Goal: Task Accomplishment & Management: Manage account settings

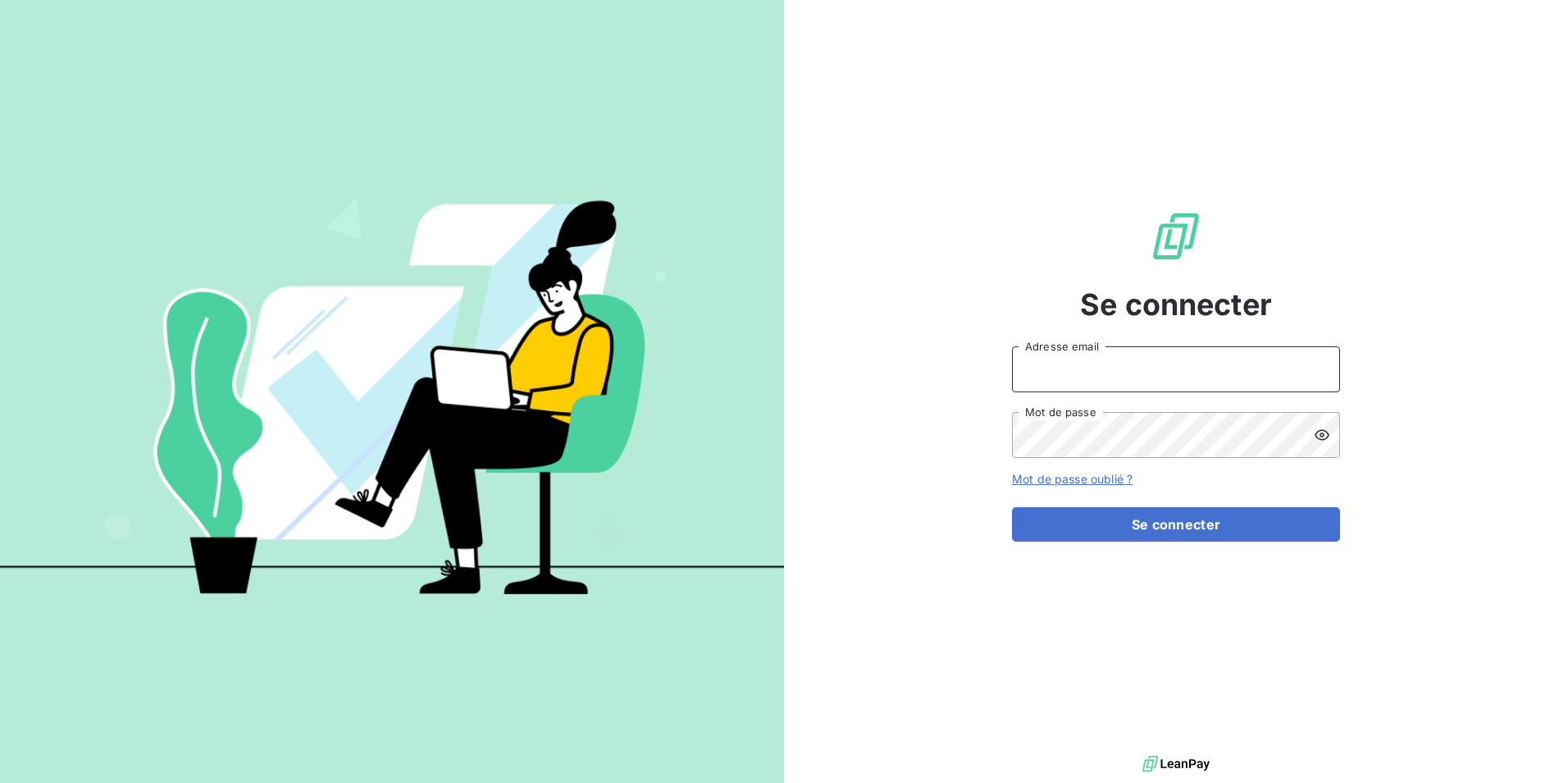
click at [1147, 368] on input "Adresse email" at bounding box center [1176, 369] width 328 height 46
click at [1079, 371] on input "[DOMAIN_NAME]" at bounding box center [1176, 369] width 328 height 46
type input "[EMAIL_ADDRESS][DOMAIN_NAME]"
click at [1322, 432] on icon at bounding box center [1322, 435] width 17 height 17
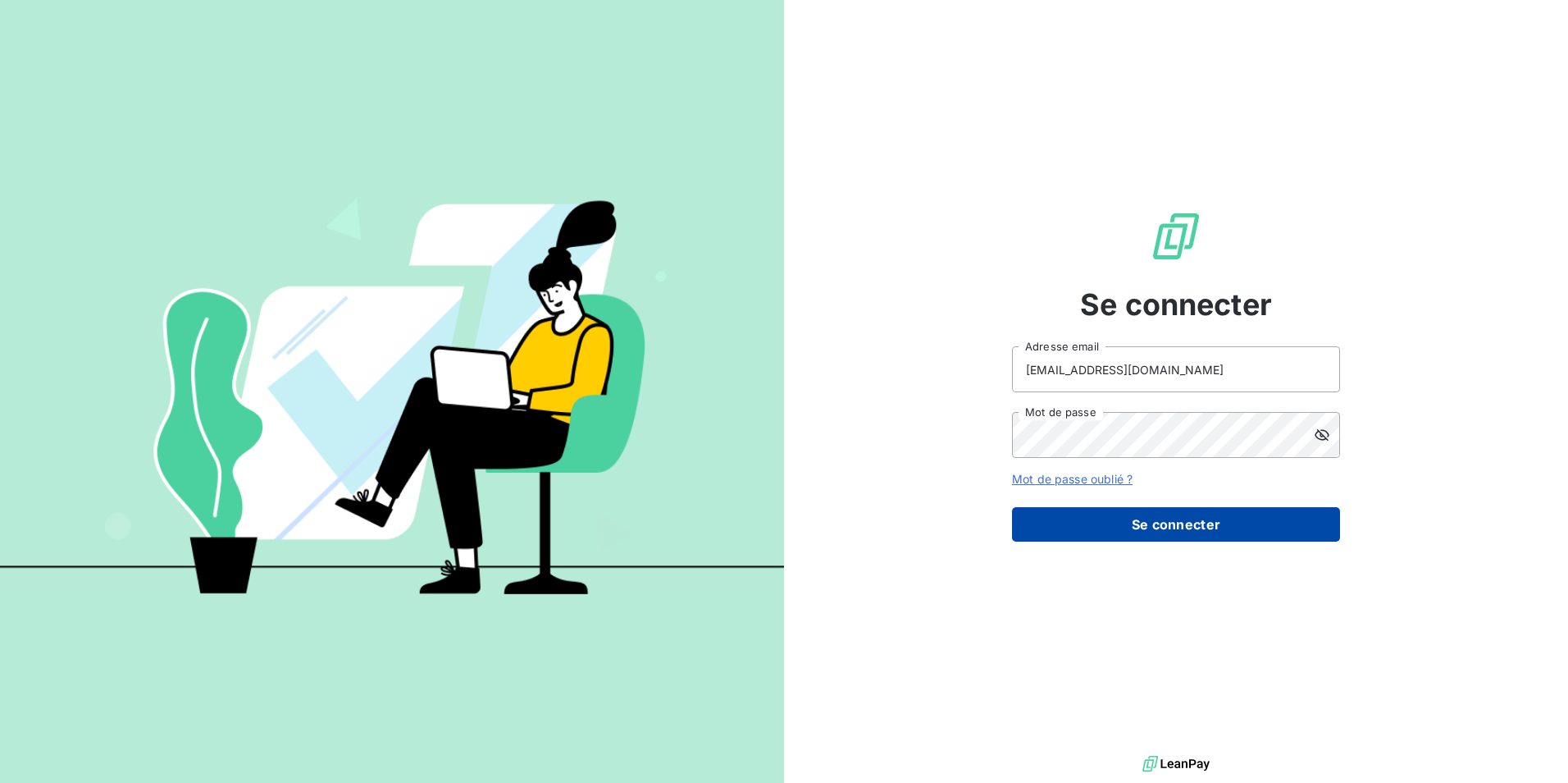
click at [1220, 526] on button "Se connecter" at bounding box center [1176, 524] width 328 height 35
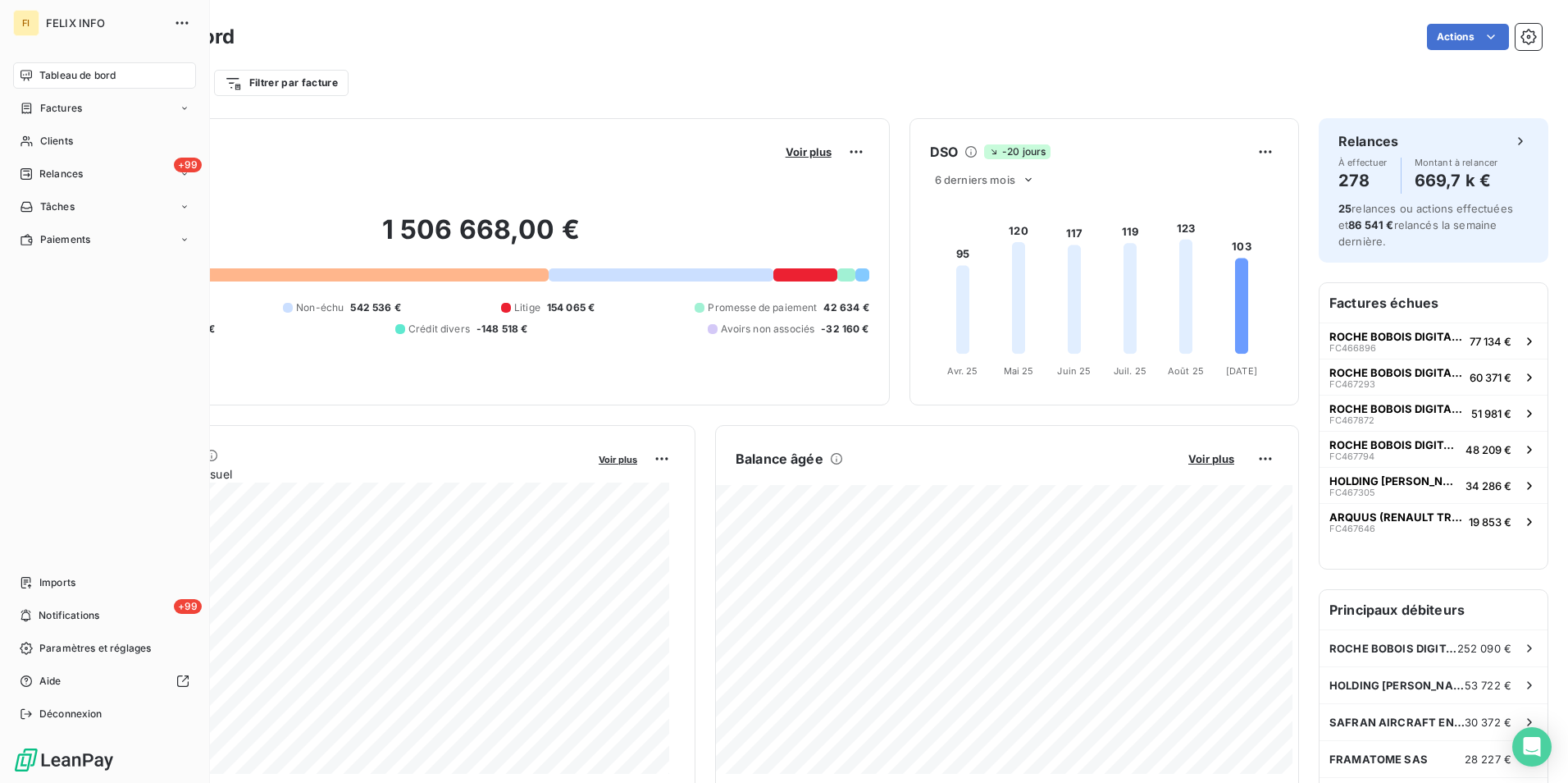
click at [61, 73] on span "Tableau de bord" at bounding box center [77, 75] width 76 height 15
click at [51, 140] on span "Clients" at bounding box center [57, 141] width 33 height 15
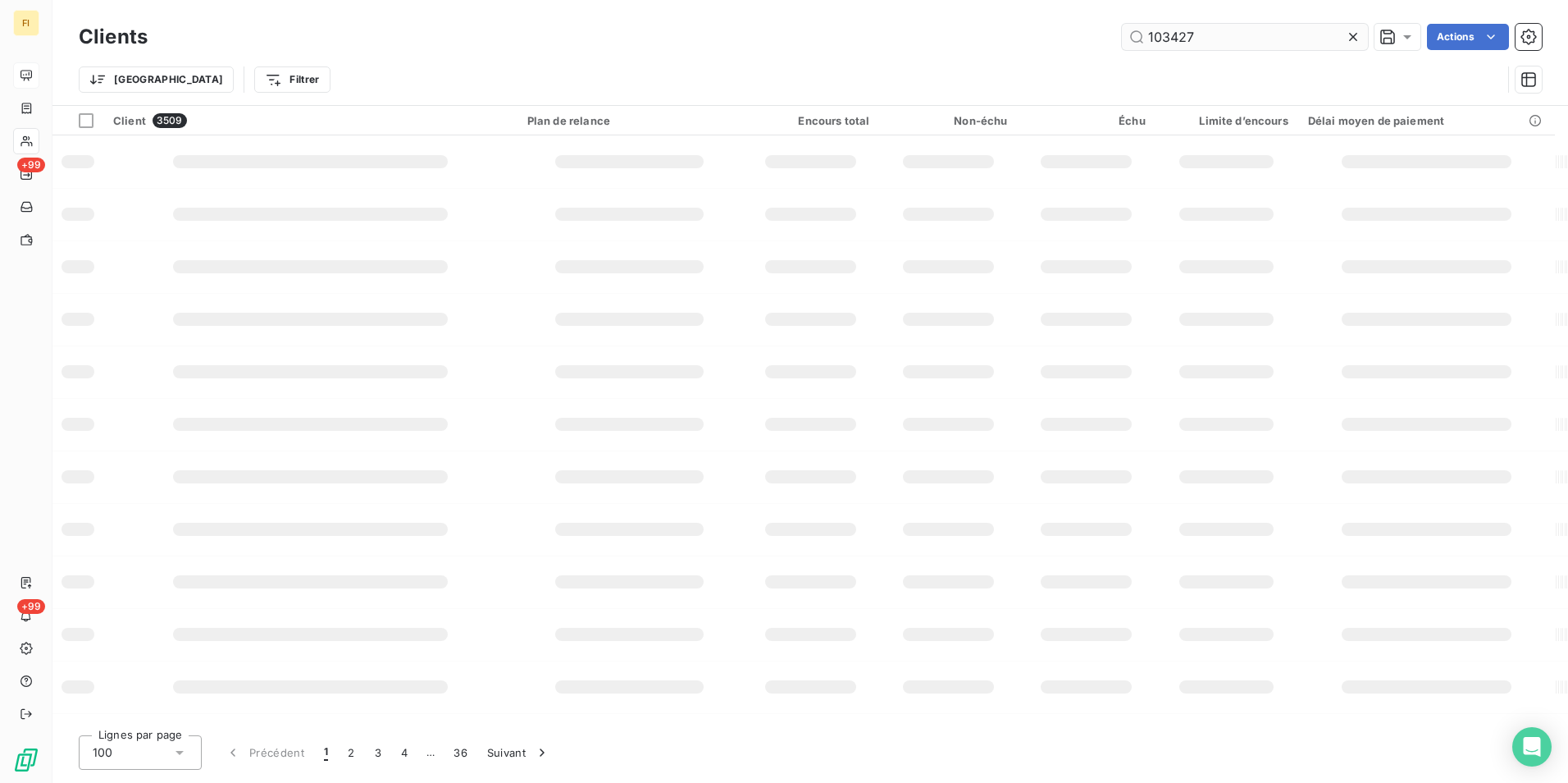
type input "103427"
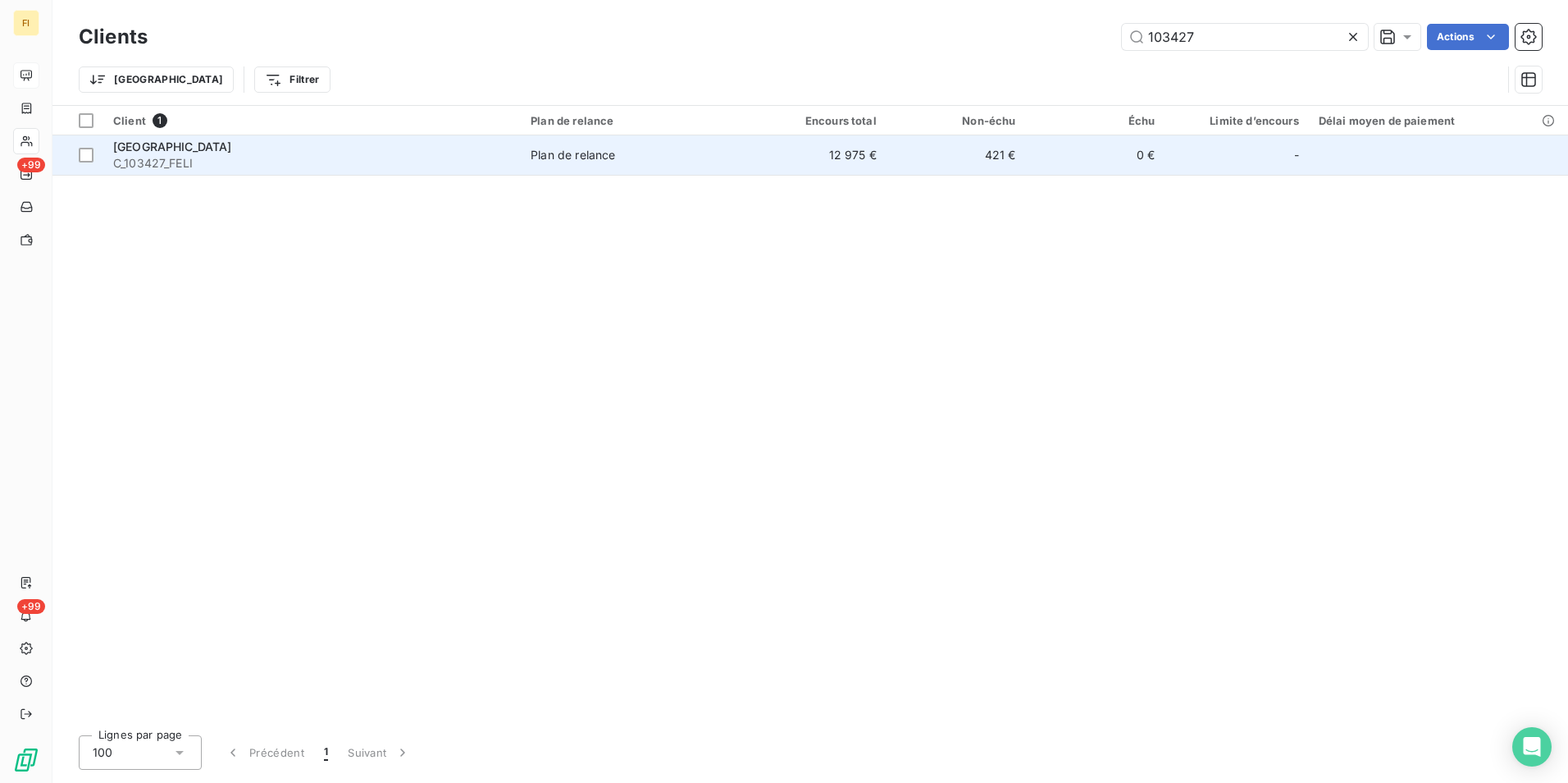
click at [924, 168] on td "421 €" at bounding box center [956, 155] width 139 height 39
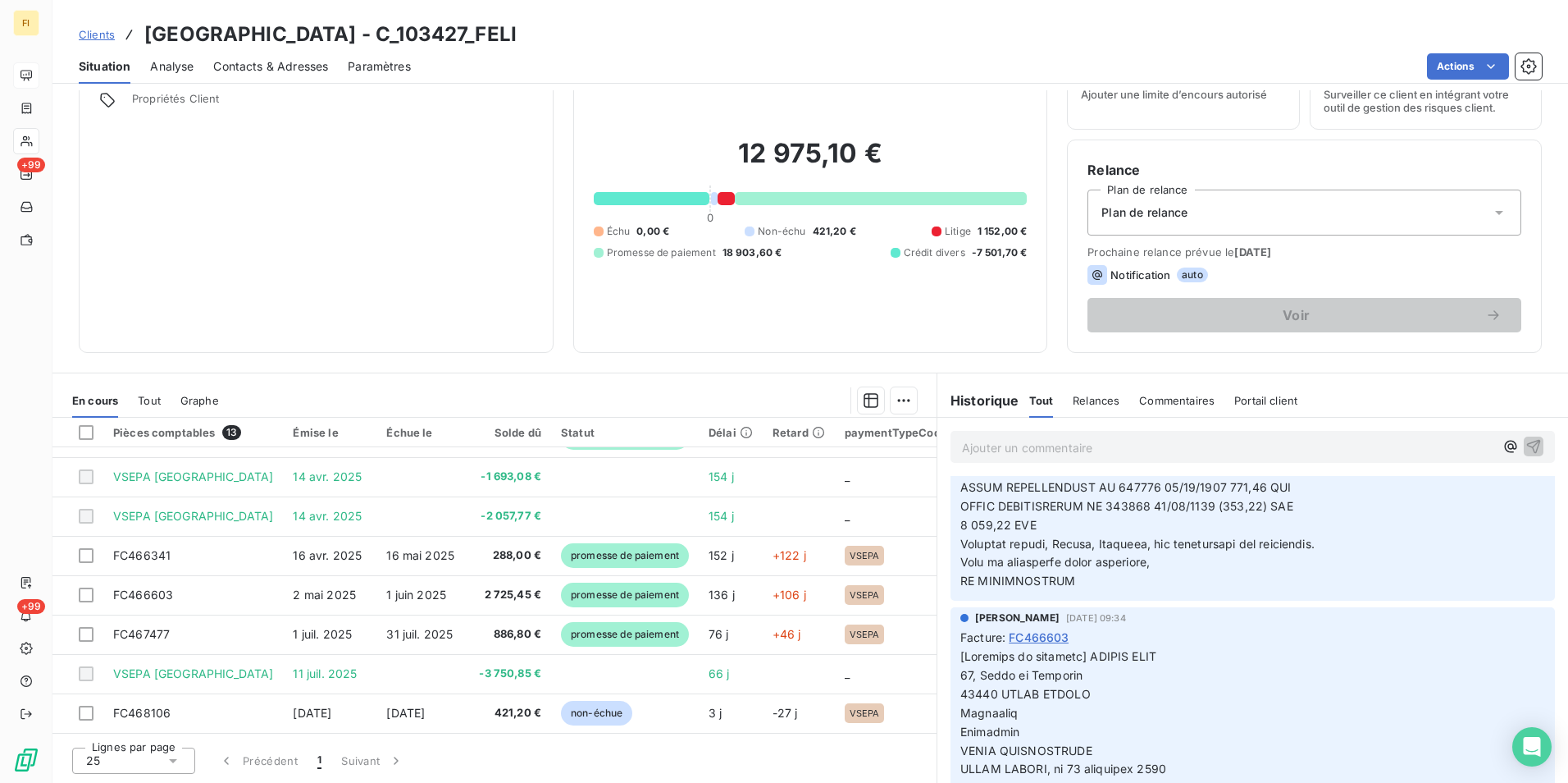
scroll to position [492, 0]
click at [105, 35] on span "Clients" at bounding box center [96, 34] width 36 height 13
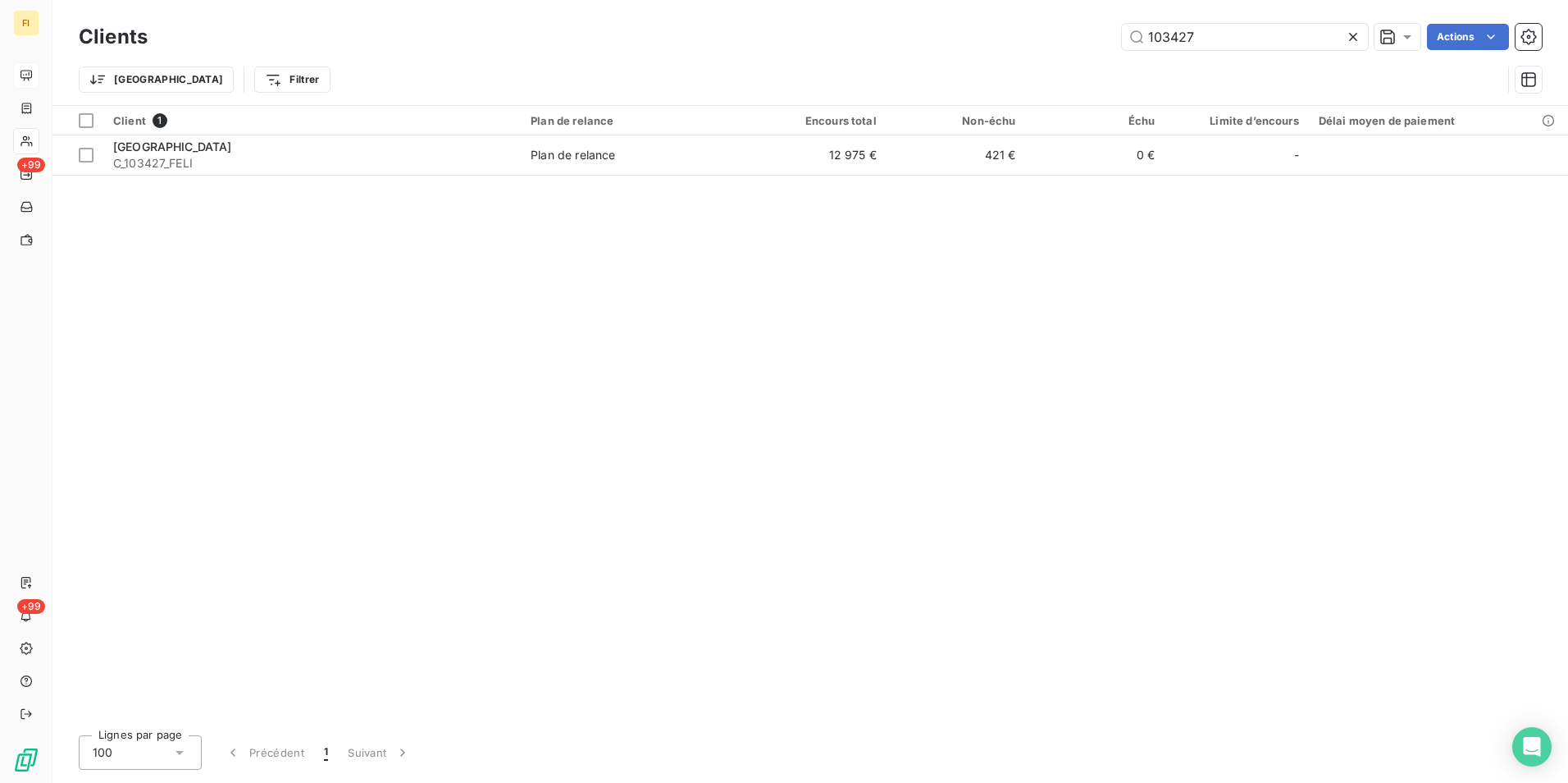
drag, startPoint x: 1216, startPoint y: 37, endPoint x: 935, endPoint y: 63, distance: 282.2
click at [963, 55] on div "Clients 103427 Actions Trier Filtrer" at bounding box center [810, 62] width 1463 height 85
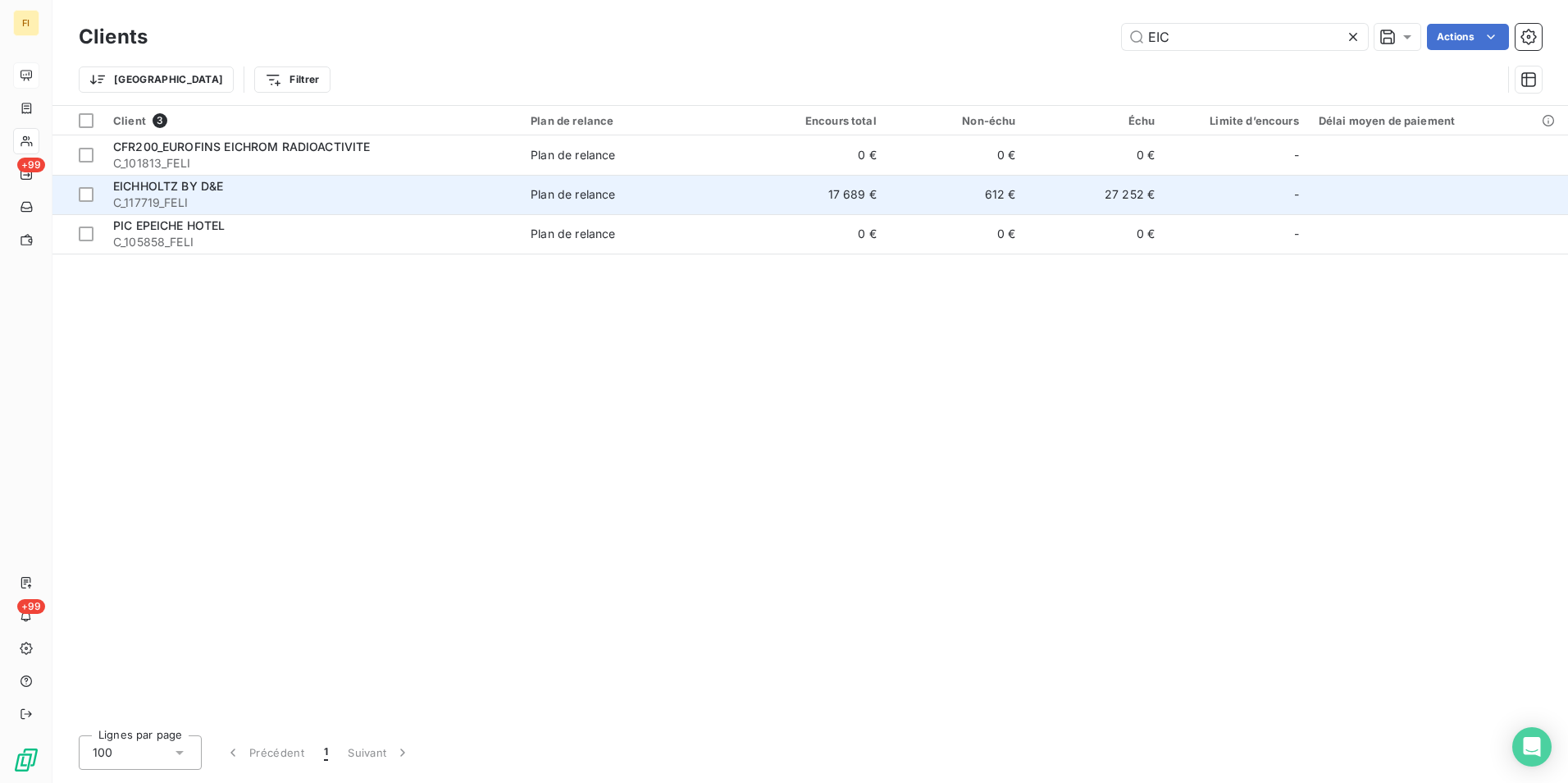
type input "EIC"
click at [371, 201] on span "C_117719_FELI" at bounding box center [312, 203] width 398 height 17
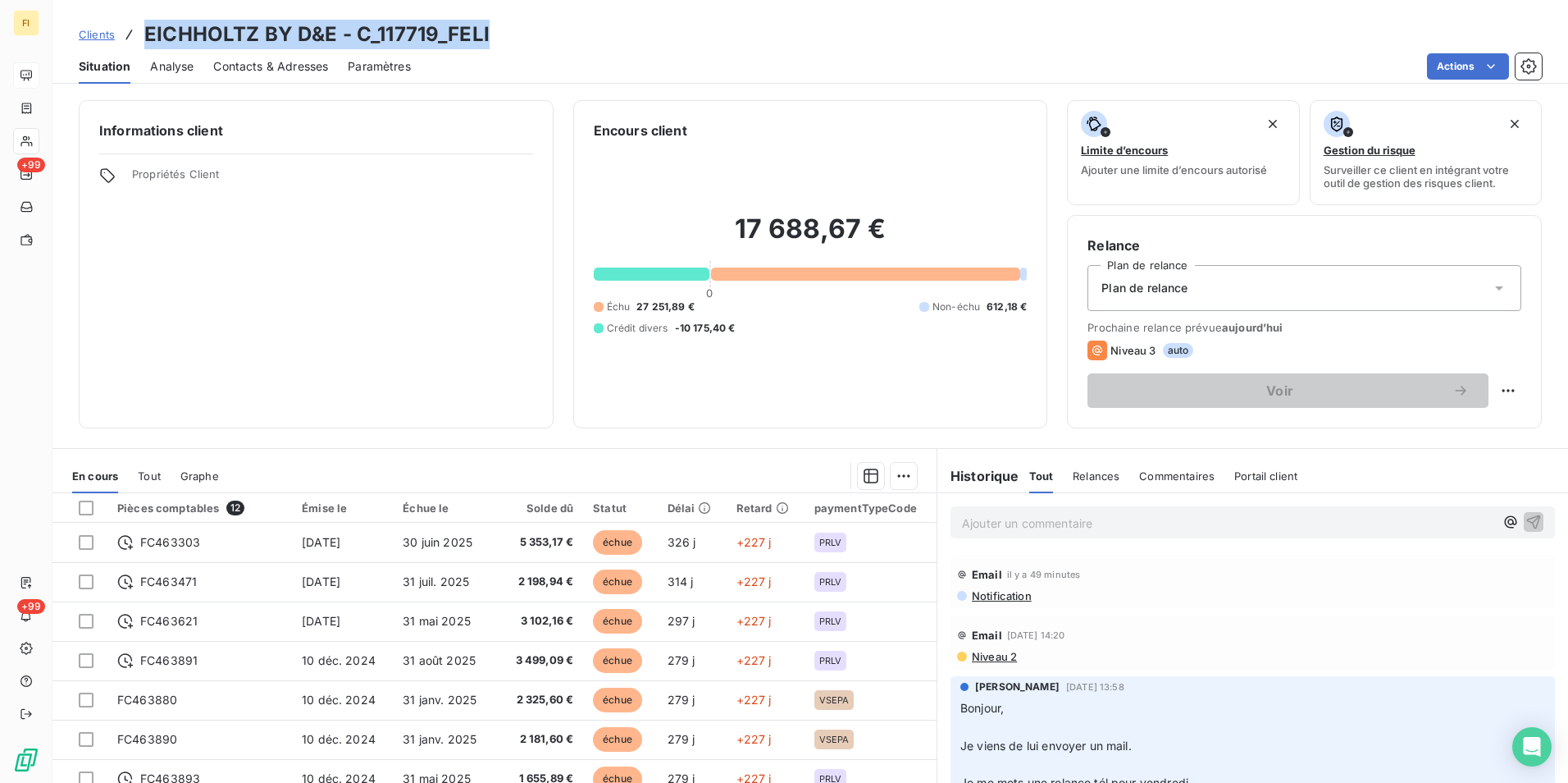
drag, startPoint x: 498, startPoint y: 30, endPoint x: 128, endPoint y: 29, distance: 370.0
click at [128, 29] on div "Clients EICHHOLTZ BY D&E - C_117719_FELI" at bounding box center [810, 34] width 1516 height 29
drag, startPoint x: 128, startPoint y: 29, endPoint x: 313, endPoint y: 31, distance: 185.0
copy h3 "EICHHOLTZ BY D&E - C_117719_FELI"
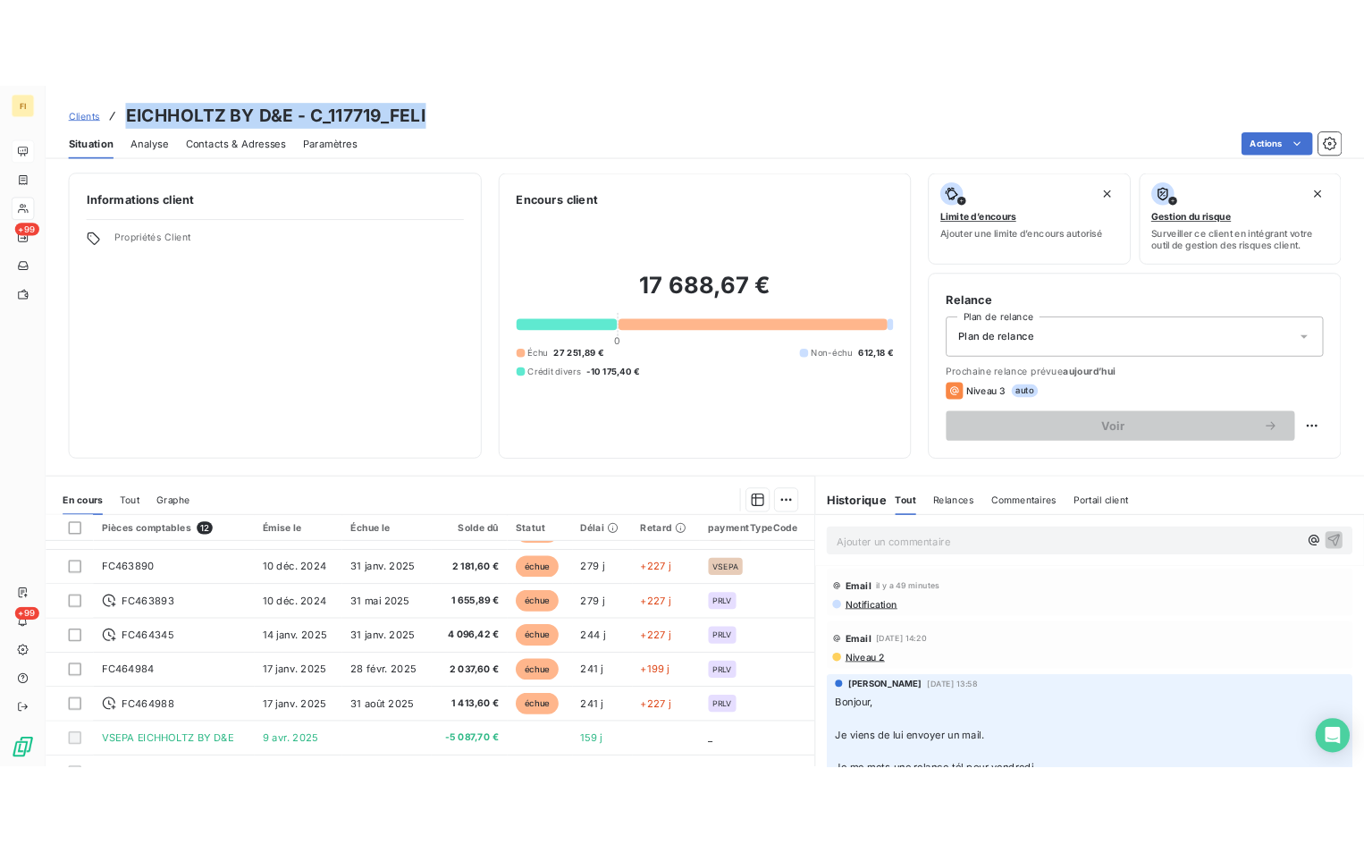
scroll to position [82, 0]
